Goal: Check status: Check status

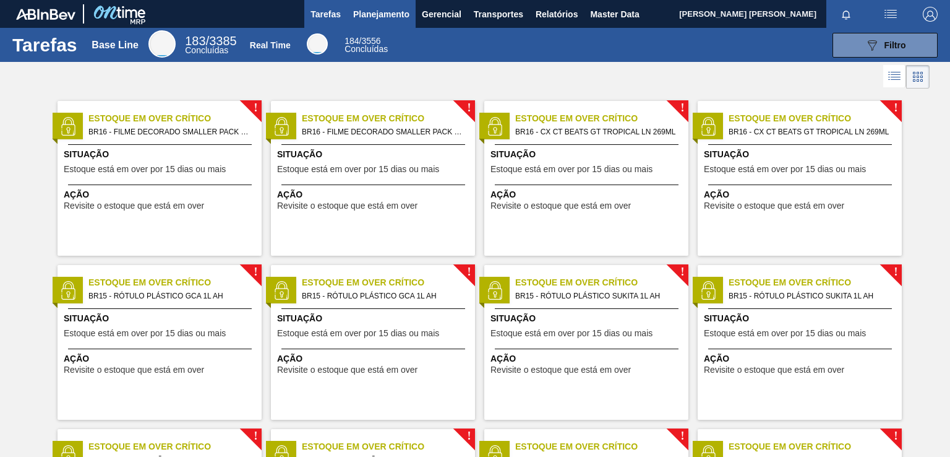
click at [398, 9] on span "Planejamento" at bounding box center [381, 14] width 56 height 15
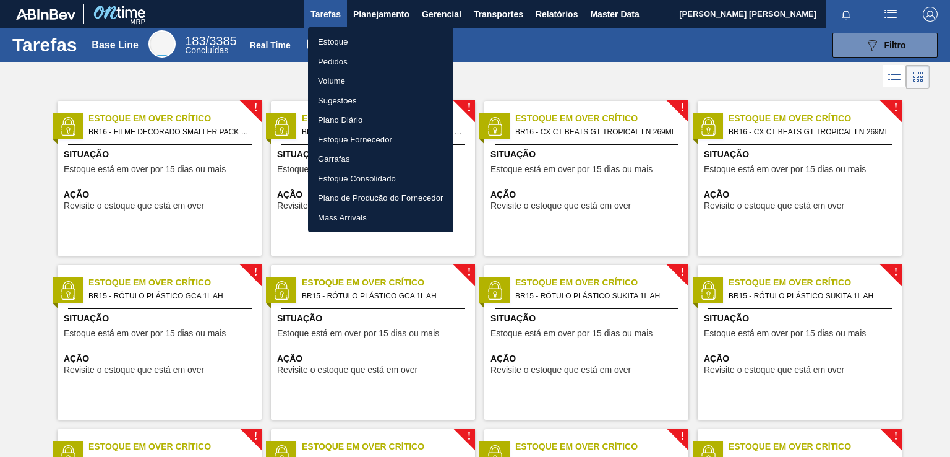
click at [343, 38] on li "Estoque" at bounding box center [380, 42] width 145 height 20
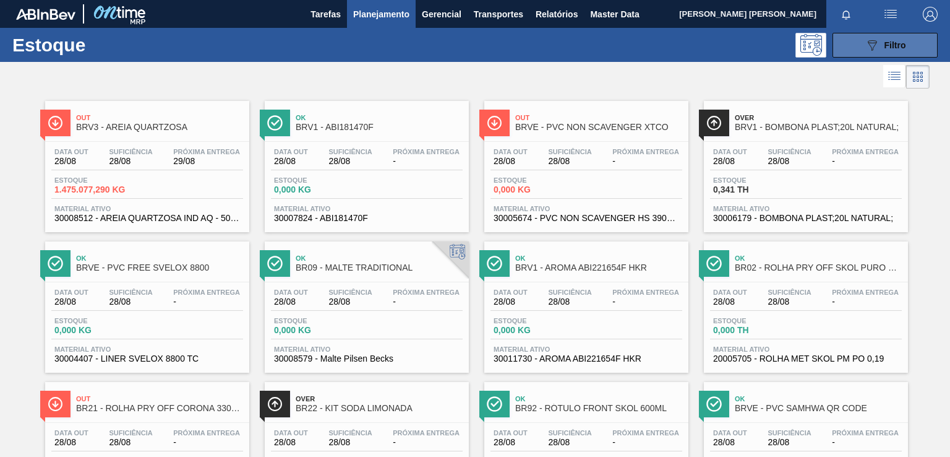
click at [877, 38] on icon "089F7B8B-B2A5-4AFE-B5C0-19BA573D28AC" at bounding box center [872, 45] width 15 height 15
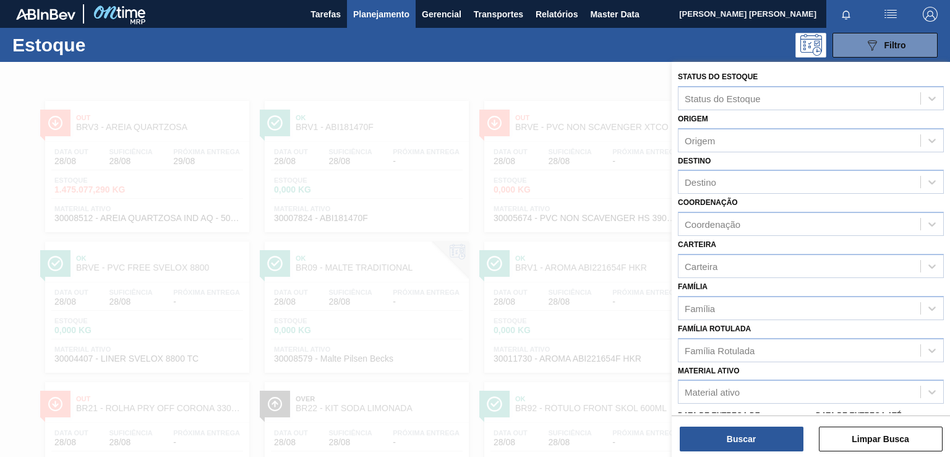
scroll to position [62, 0]
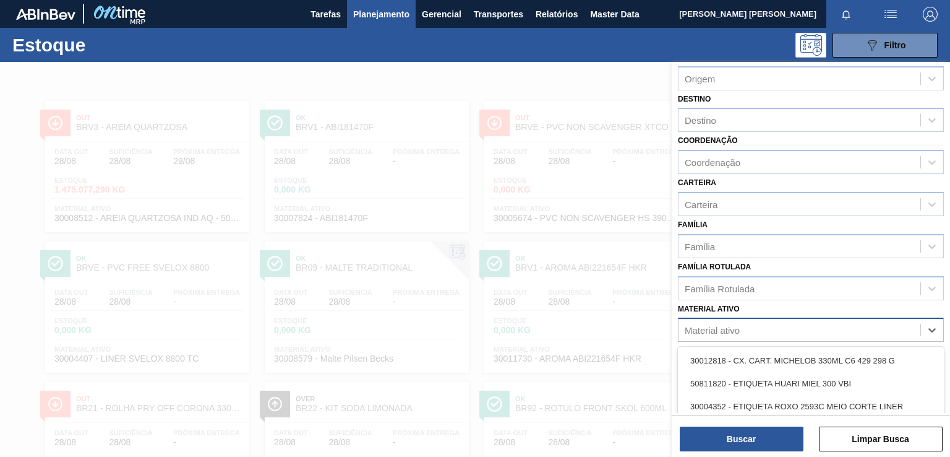
click at [731, 317] on div "Material ativo" at bounding box center [811, 329] width 266 height 24
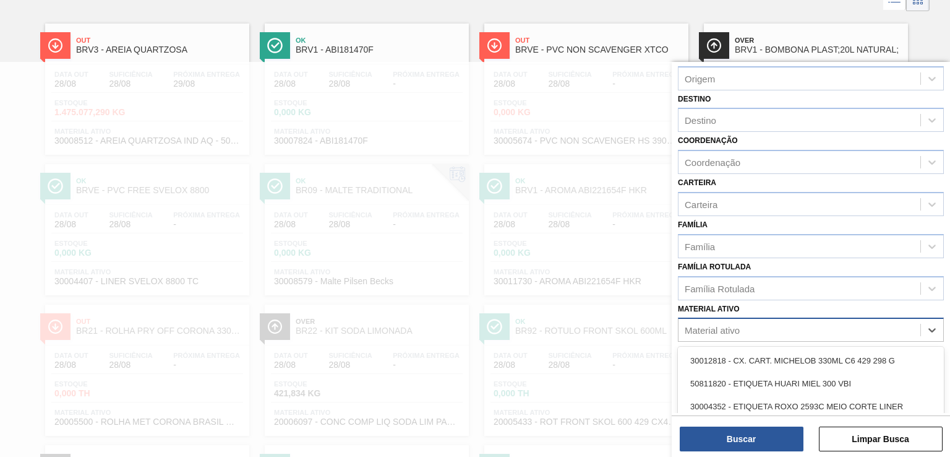
paste ativo "30030823"
type ativo "30030823"
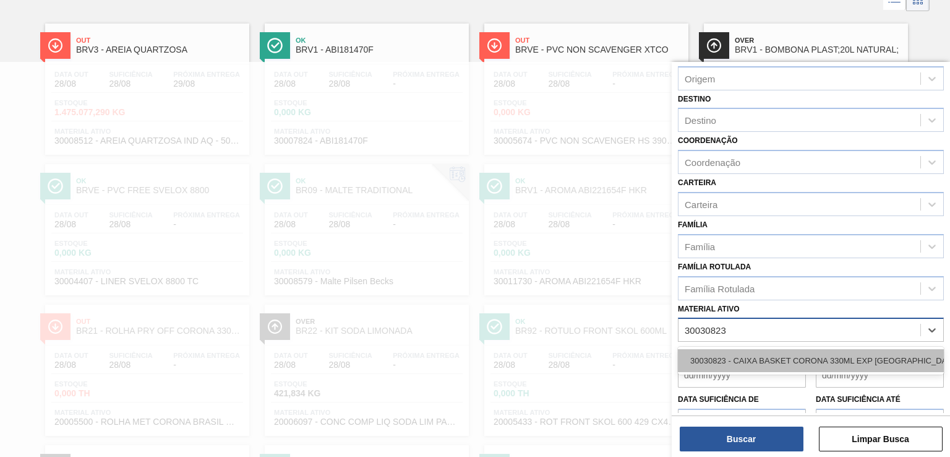
drag, startPoint x: 736, startPoint y: 354, endPoint x: 757, endPoint y: 416, distance: 65.9
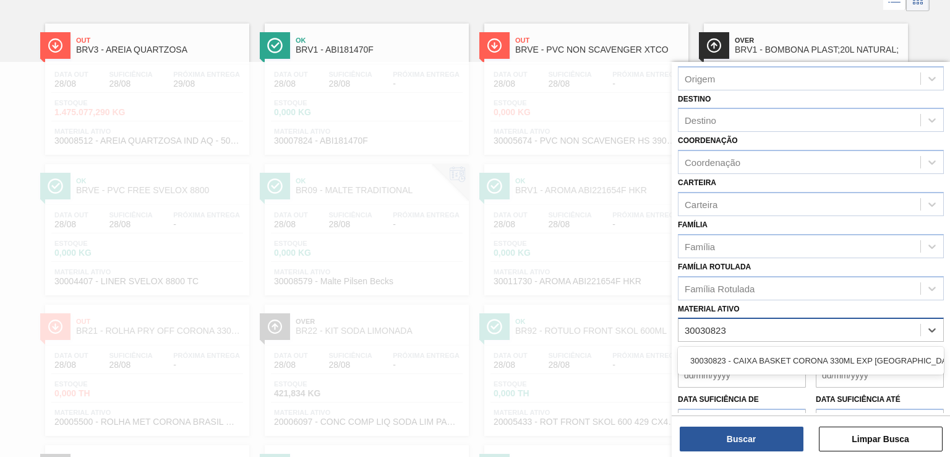
click at [737, 354] on div "30030823 - CAIXA BASKET CORONA 330ML EXP [GEOGRAPHIC_DATA]" at bounding box center [811, 360] width 266 height 23
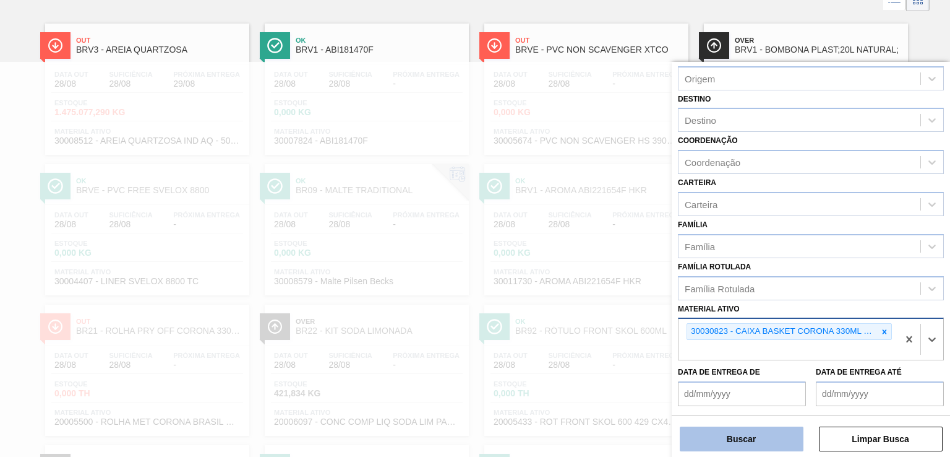
click at [745, 435] on button "Buscar" at bounding box center [742, 438] width 124 height 25
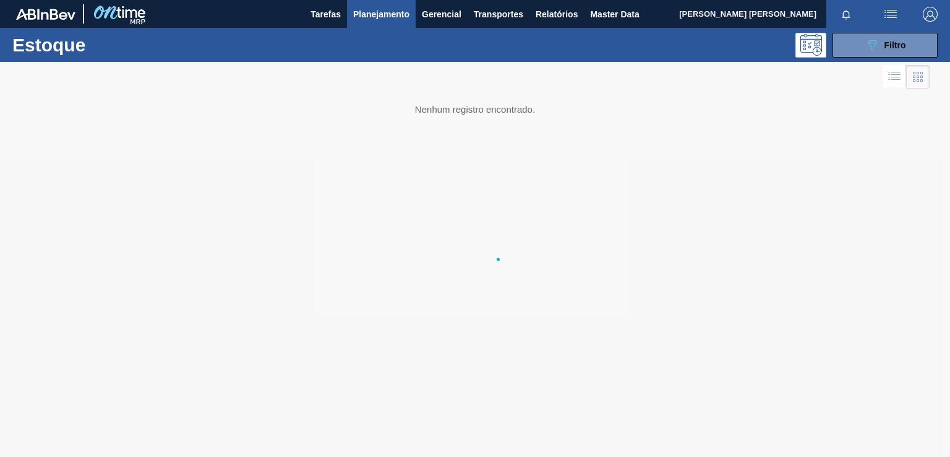
scroll to position [0, 0]
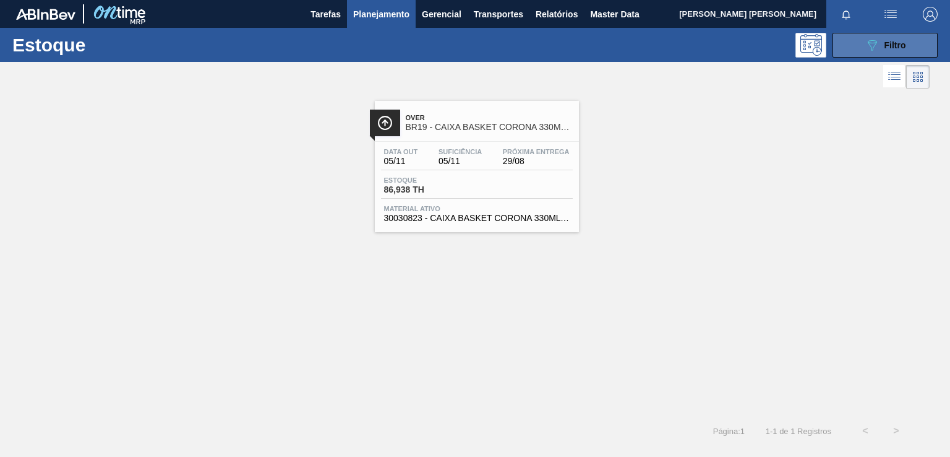
click at [884, 46] on div "089F7B8B-B2A5-4AFE-B5C0-19BA573D28AC Filtro" at bounding box center [885, 45] width 41 height 15
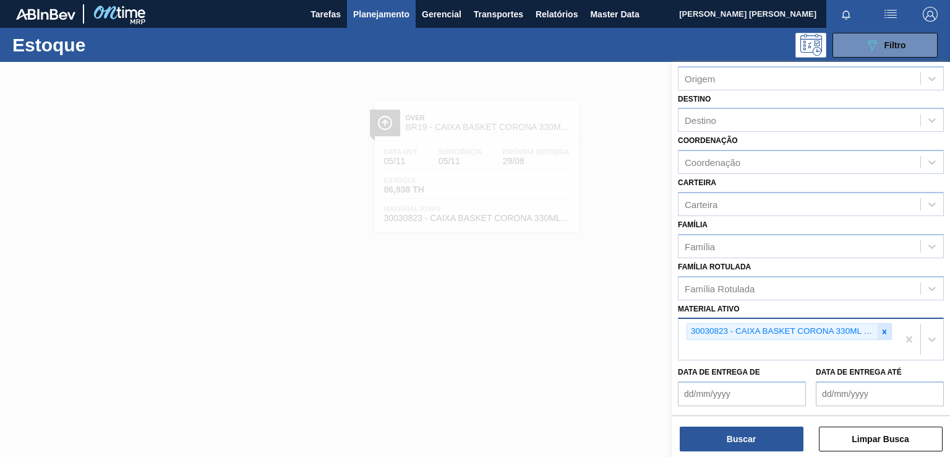
click at [886, 329] on icon at bounding box center [885, 331] width 9 height 9
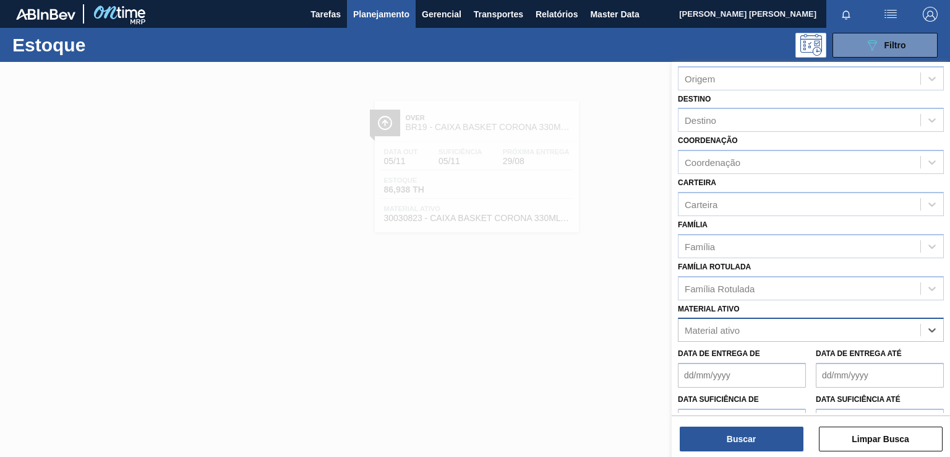
click at [770, 324] on div "Material ativo" at bounding box center [800, 330] width 242 height 18
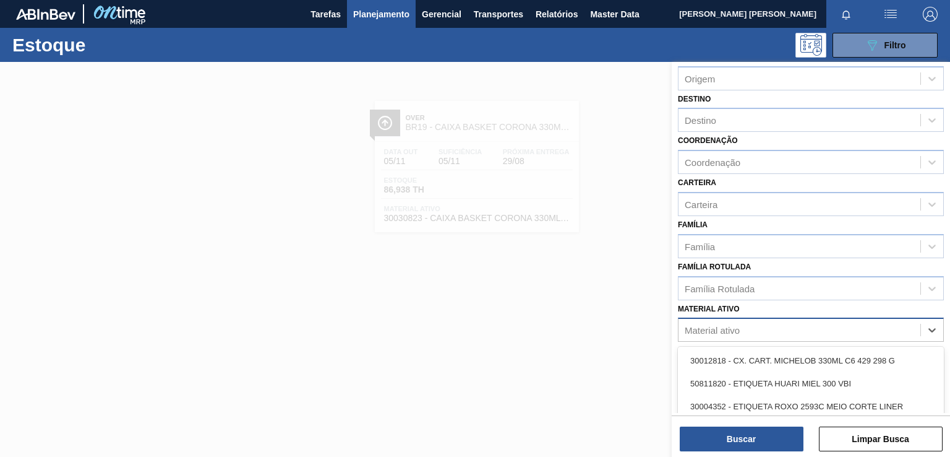
paste ativo "30030822"
type ativo "30030822"
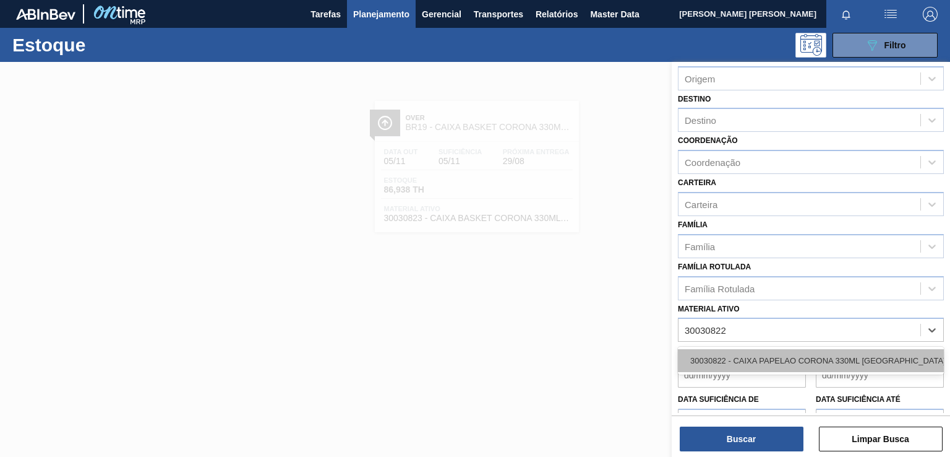
click at [751, 364] on div "30030822 - CAIXA PAPELAO CORONA 330ML [GEOGRAPHIC_DATA]" at bounding box center [811, 360] width 266 height 23
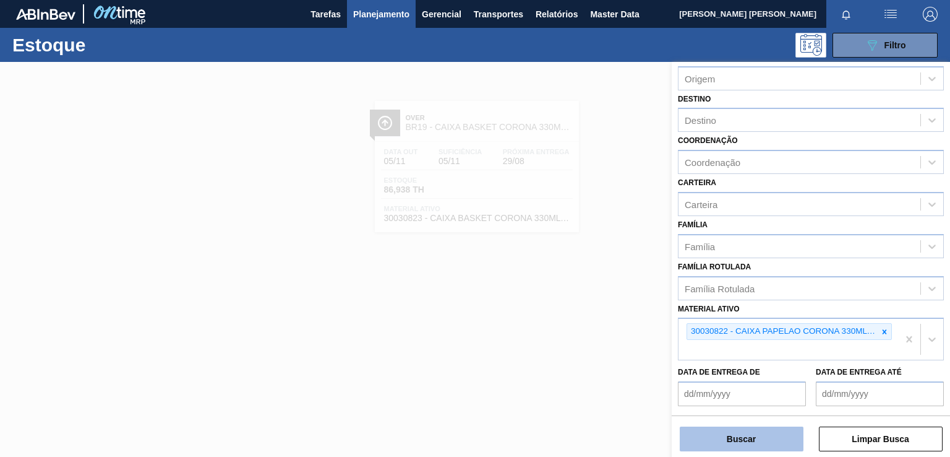
click at [749, 439] on button "Buscar" at bounding box center [742, 438] width 124 height 25
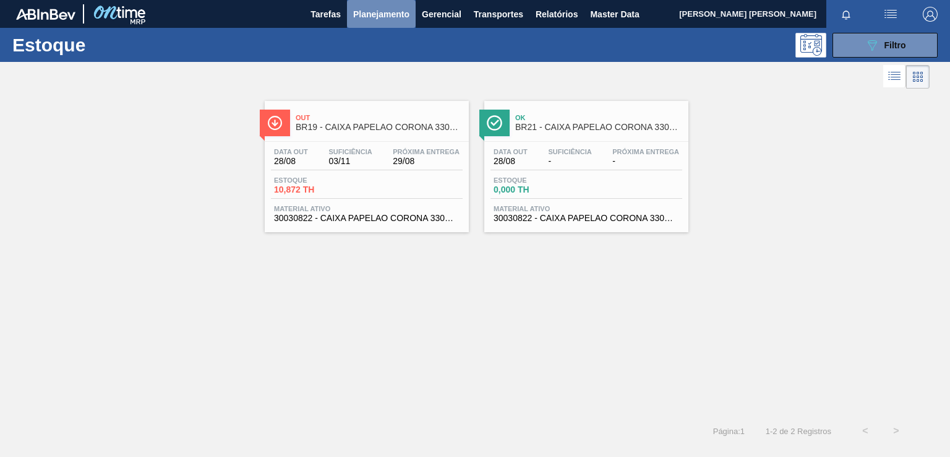
drag, startPoint x: 564, startPoint y: 113, endPoint x: 396, endPoint y: 11, distance: 197.2
click at [396, 11] on span "Planejamento" at bounding box center [381, 14] width 56 height 15
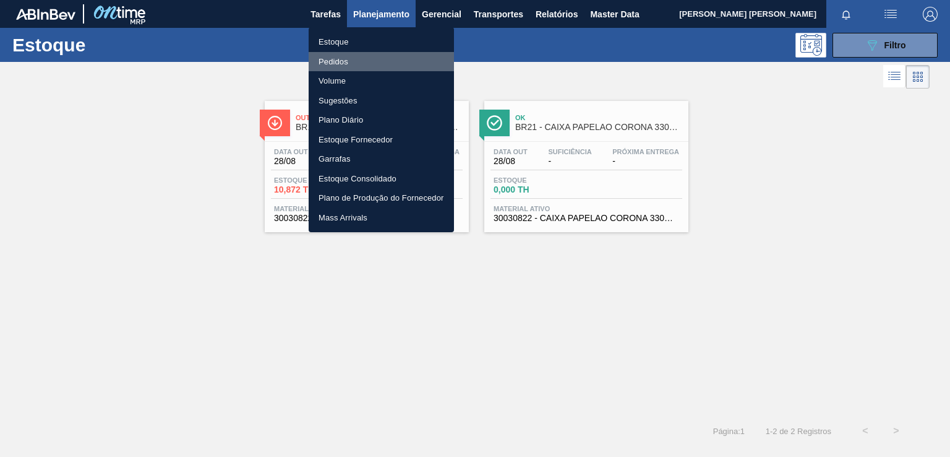
click at [339, 61] on li "Pedidos" at bounding box center [381, 62] width 145 height 20
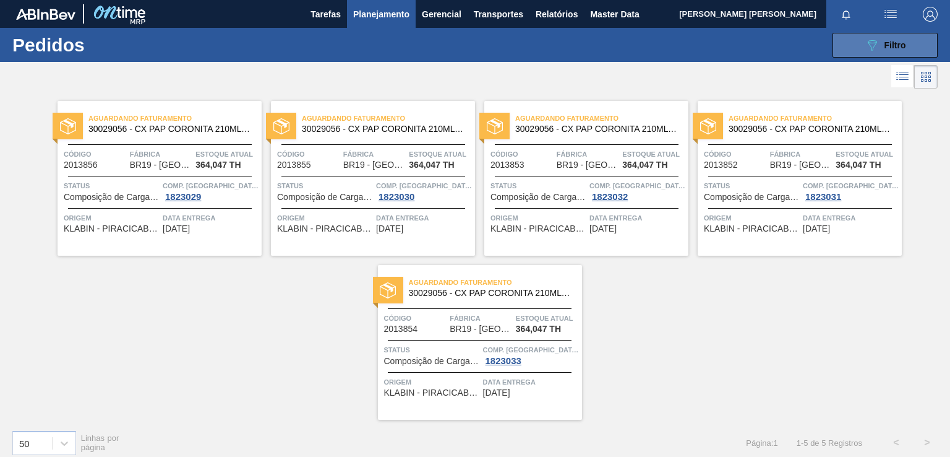
click at [903, 45] on span "Filtro" at bounding box center [896, 45] width 22 height 10
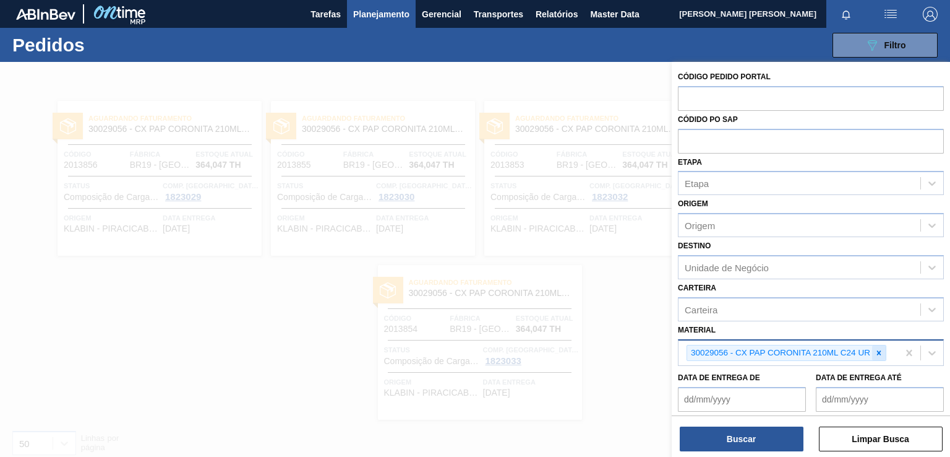
click at [880, 350] on icon at bounding box center [879, 352] width 4 height 4
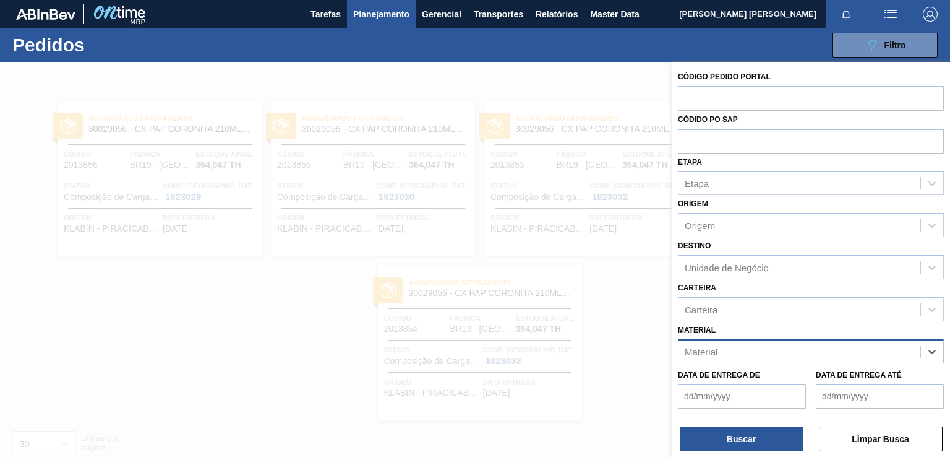
paste input "30030822"
type input "30030822"
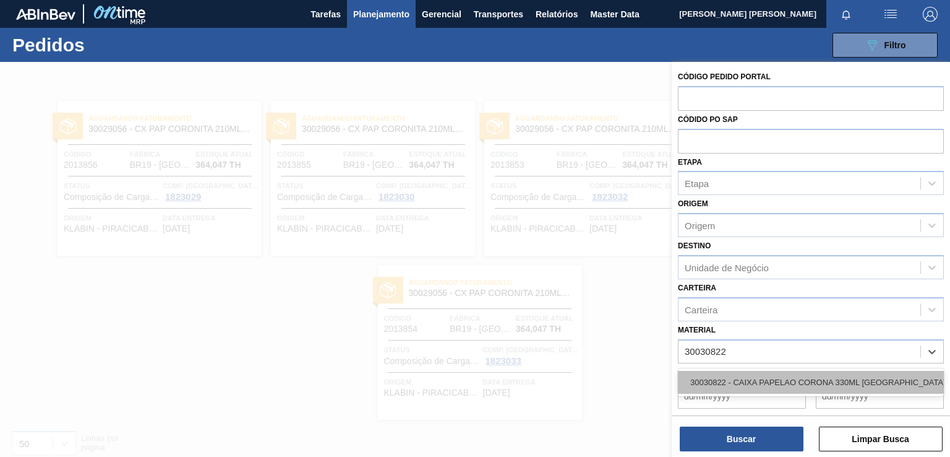
click at [755, 378] on div "30030822 - CAIXA PAPELAO CORONA 330ML [GEOGRAPHIC_DATA]" at bounding box center [811, 382] width 266 height 23
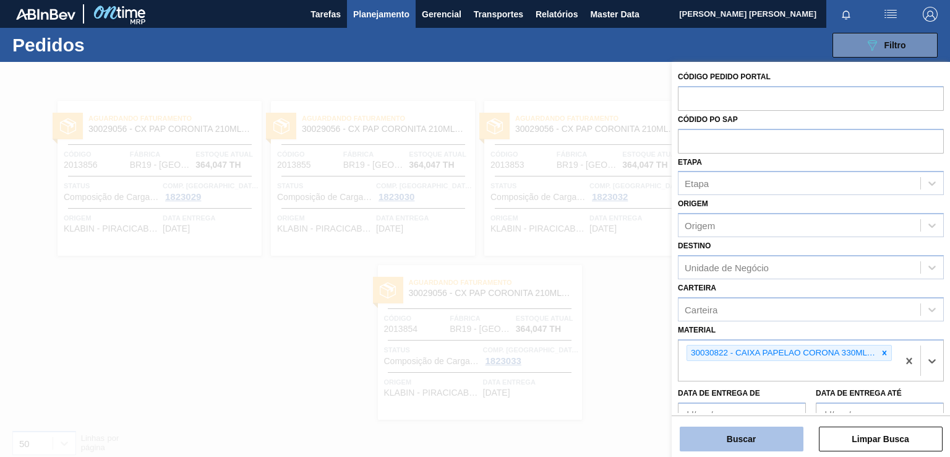
click at [738, 436] on button "Buscar" at bounding box center [742, 438] width 124 height 25
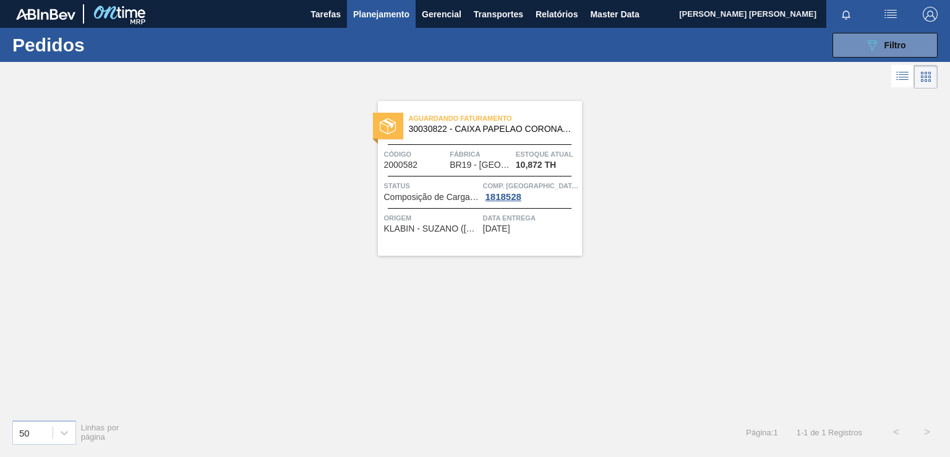
click at [543, 244] on div "Aguardando Faturamento 30030822 - CAIXA PAPELAO CORONA 330ML BOLIVIA Código 200…" at bounding box center [480, 178] width 204 height 155
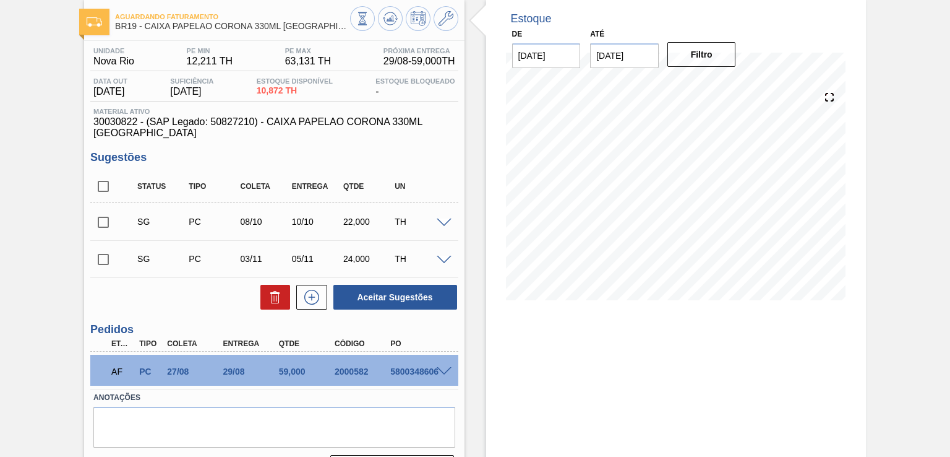
scroll to position [95, 0]
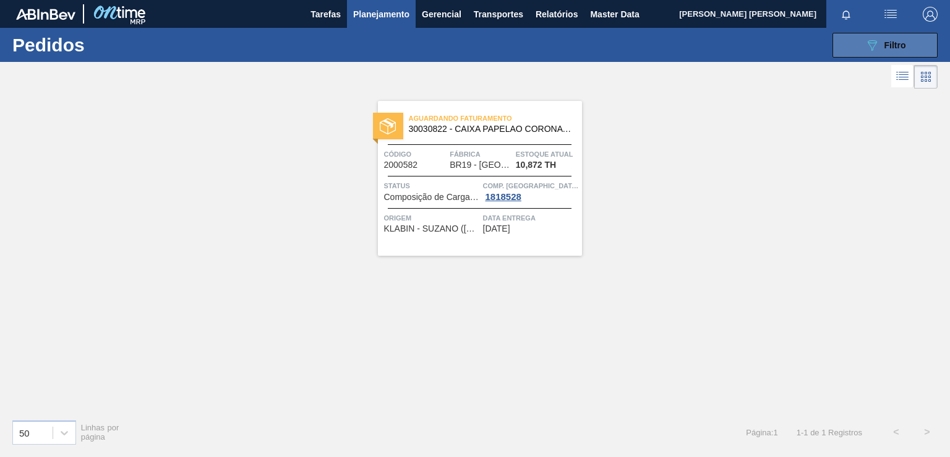
click at [874, 41] on icon "089F7B8B-B2A5-4AFE-B5C0-19BA573D28AC" at bounding box center [872, 45] width 15 height 15
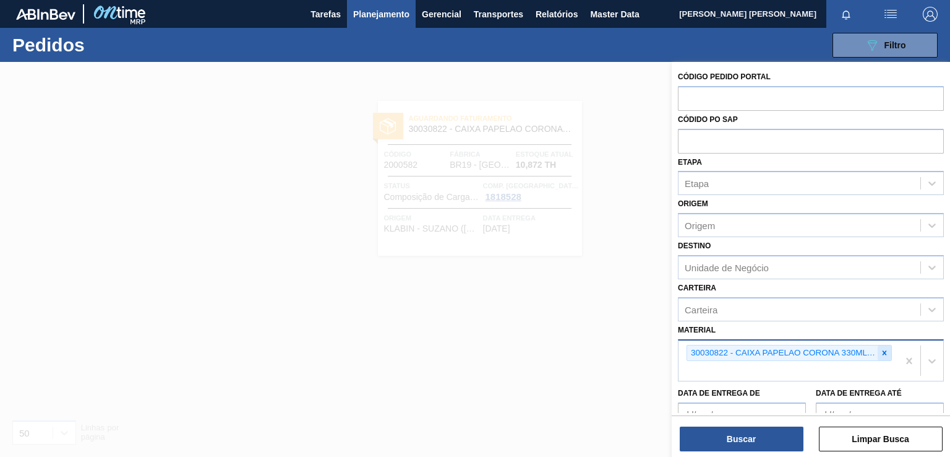
click at [884, 350] on icon at bounding box center [885, 352] width 4 height 4
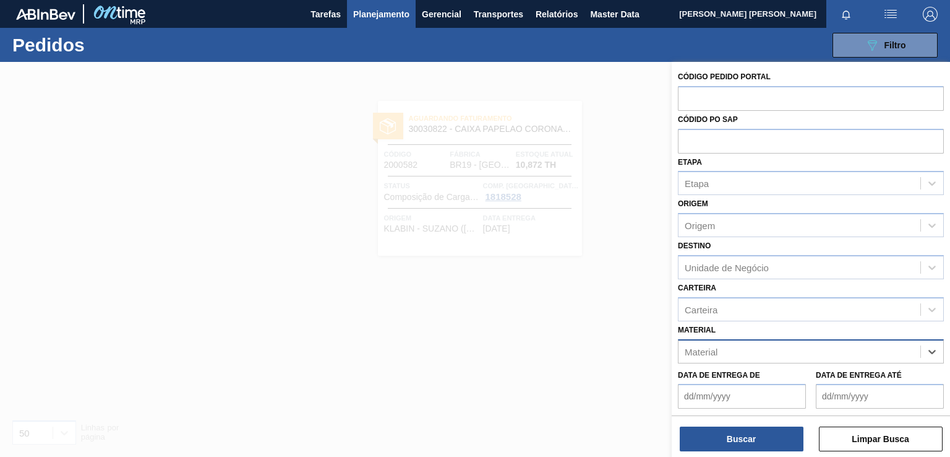
paste input "30030823"
type input "30030823"
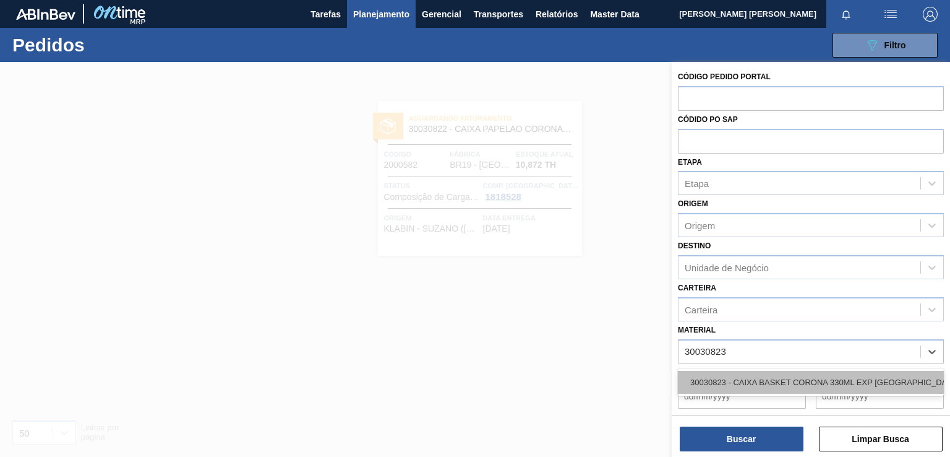
click at [751, 379] on div "30030823 - CAIXA BASKET CORONA 330ML EXP [GEOGRAPHIC_DATA]" at bounding box center [811, 382] width 266 height 23
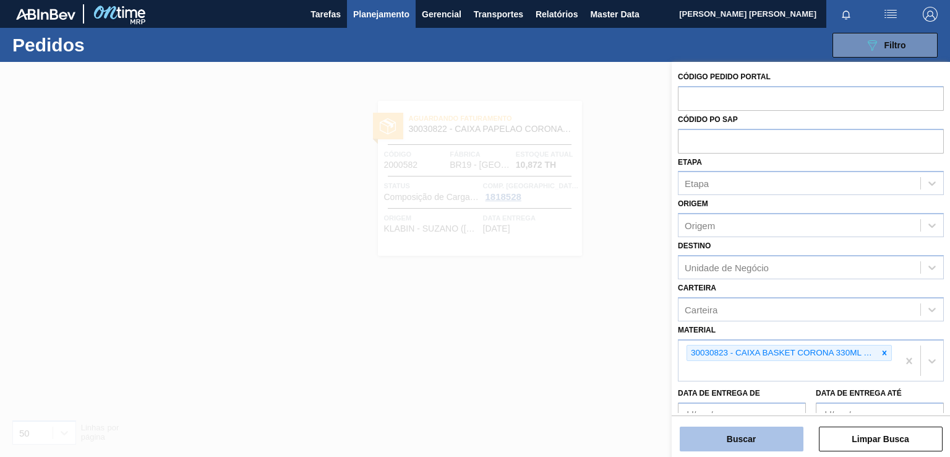
click at [756, 439] on button "Buscar" at bounding box center [742, 438] width 124 height 25
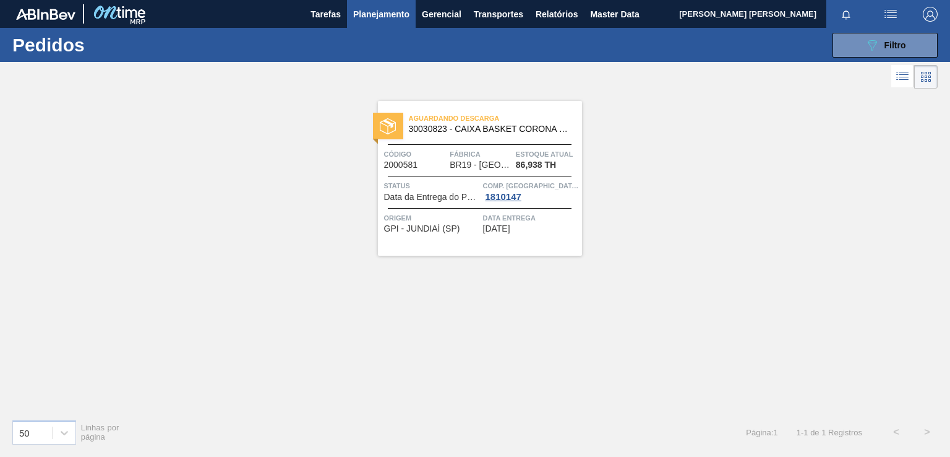
click at [537, 239] on div "Aguardando Descarga 30030823 - CAIXA BASKET CORONA 330ML EXP [GEOGRAPHIC_DATA] …" at bounding box center [480, 178] width 204 height 155
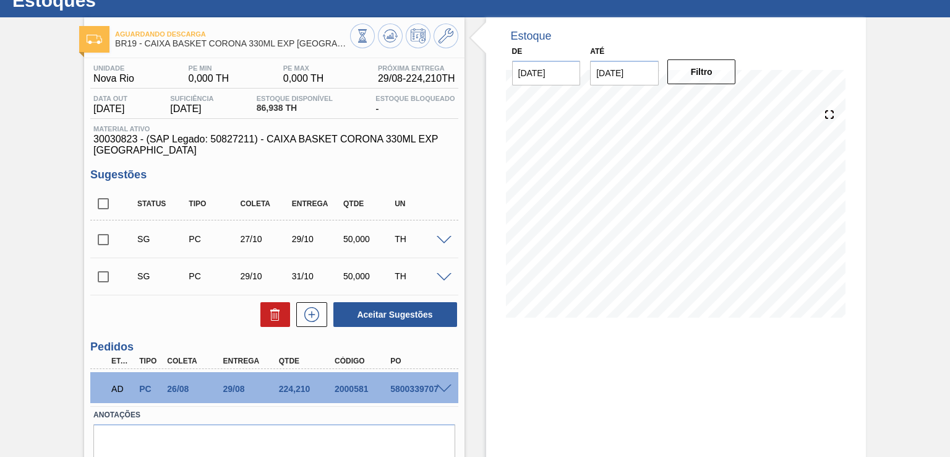
scroll to position [95, 0]
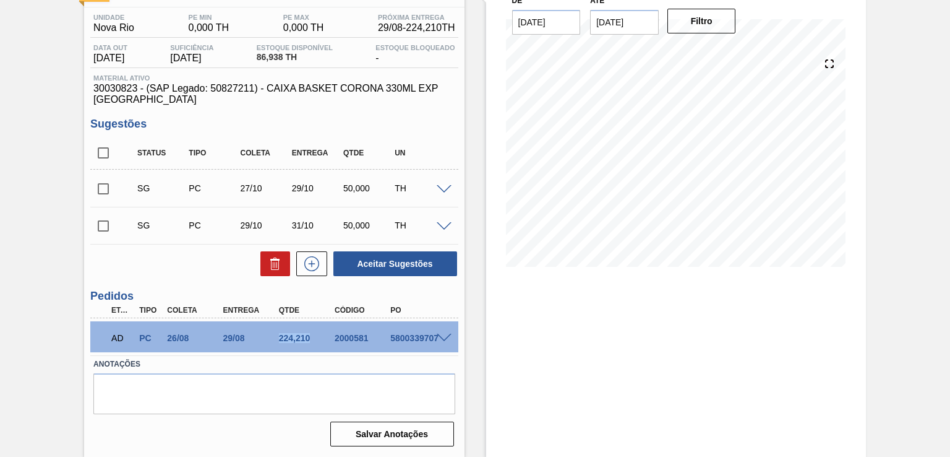
drag, startPoint x: 309, startPoint y: 340, endPoint x: 276, endPoint y: 338, distance: 32.8
click at [276, 338] on div "224,210" at bounding box center [306, 338] width 61 height 10
copy div "224,210"
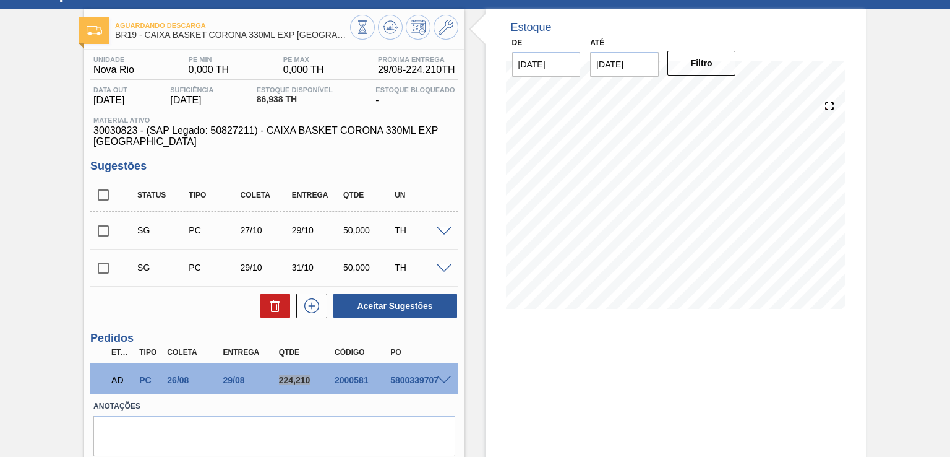
scroll to position [33, 0]
